Goal: Task Accomplishment & Management: Complete application form

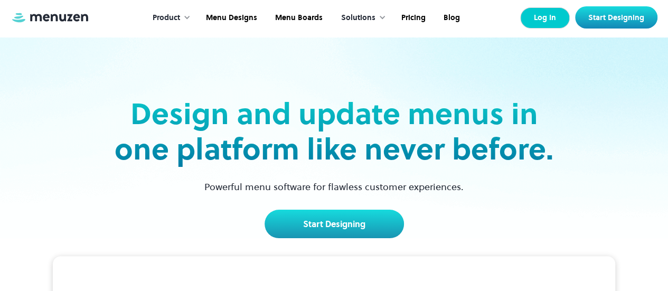
click at [547, 17] on link "Log In" at bounding box center [545, 17] width 50 height 21
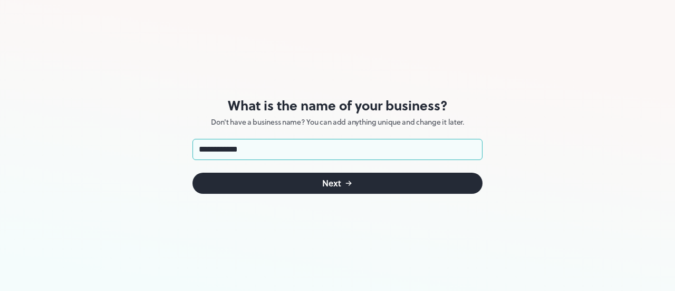
type input "**********"
click at [333, 187] on div "Next" at bounding box center [331, 183] width 19 height 8
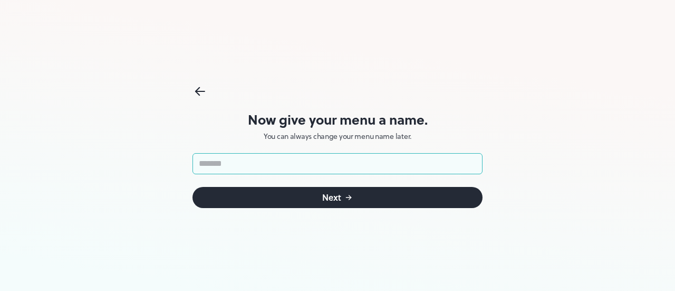
click at [268, 164] on input "text" at bounding box center [338, 163] width 290 height 21
type input "**********"
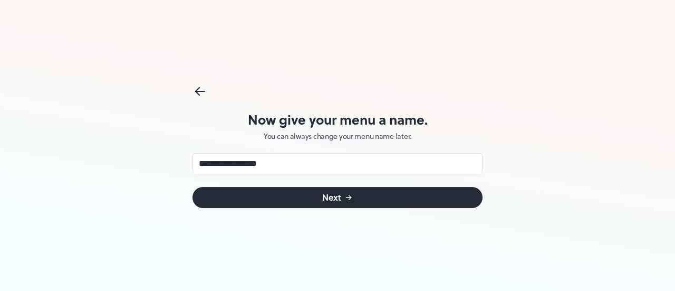
click at [294, 199] on button "Next" at bounding box center [338, 197] width 290 height 21
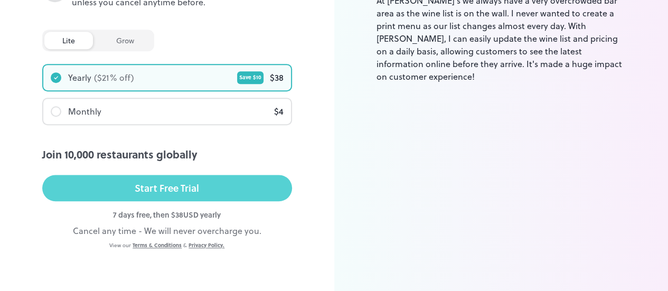
scroll to position [254, 0]
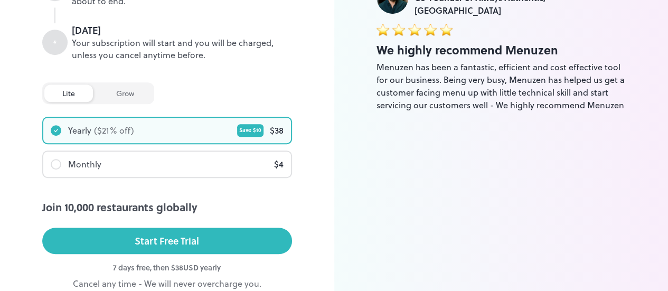
click at [119, 90] on div "grow" at bounding box center [125, 92] width 54 height 17
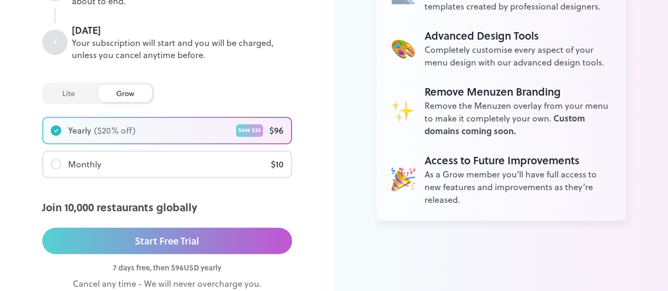
click at [73, 91] on div "lite" at bounding box center [68, 92] width 49 height 17
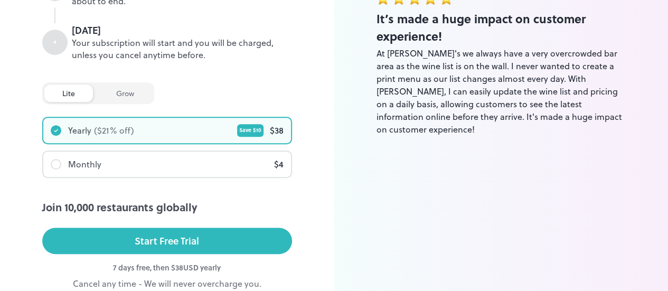
click at [119, 94] on div "grow" at bounding box center [125, 92] width 54 height 17
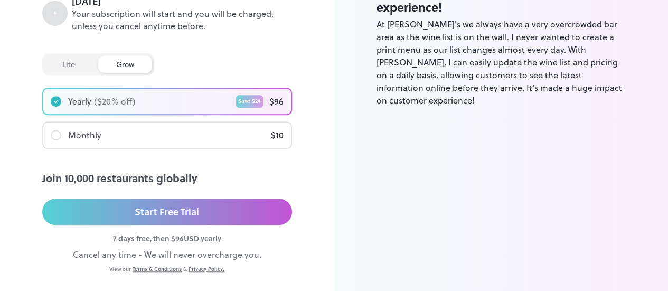
scroll to position [307, 0]
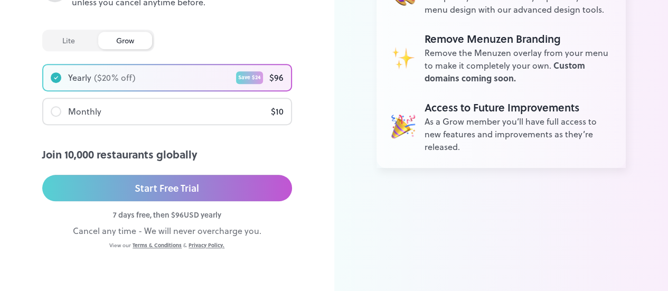
click at [68, 41] on div "lite" at bounding box center [68, 40] width 49 height 17
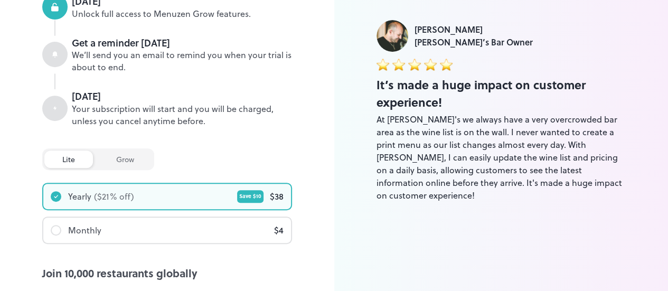
scroll to position [211, 0]
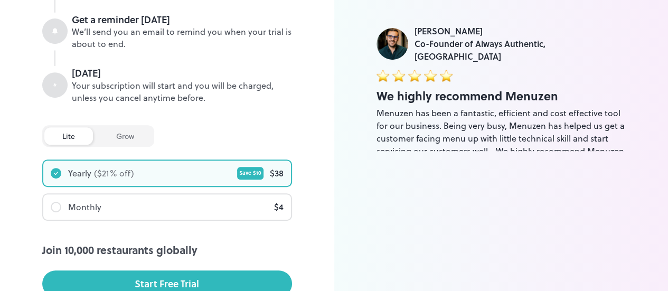
click at [74, 139] on div "lite" at bounding box center [68, 135] width 49 height 17
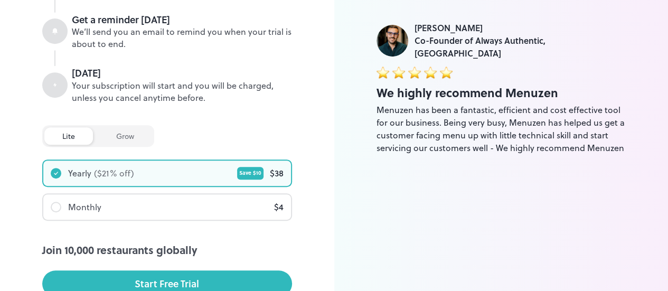
click at [57, 175] on icon at bounding box center [56, 173] width 6 height 6
click at [51, 171] on div at bounding box center [56, 173] width 11 height 11
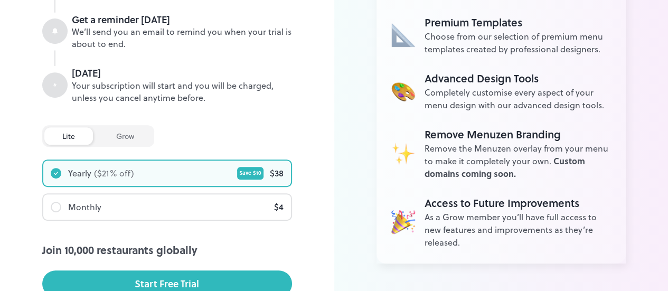
click at [54, 205] on div at bounding box center [56, 207] width 11 height 11
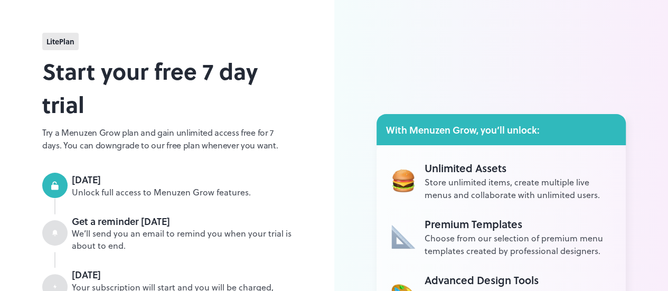
scroll to position [0, 0]
